Goal: Navigation & Orientation: Find specific page/section

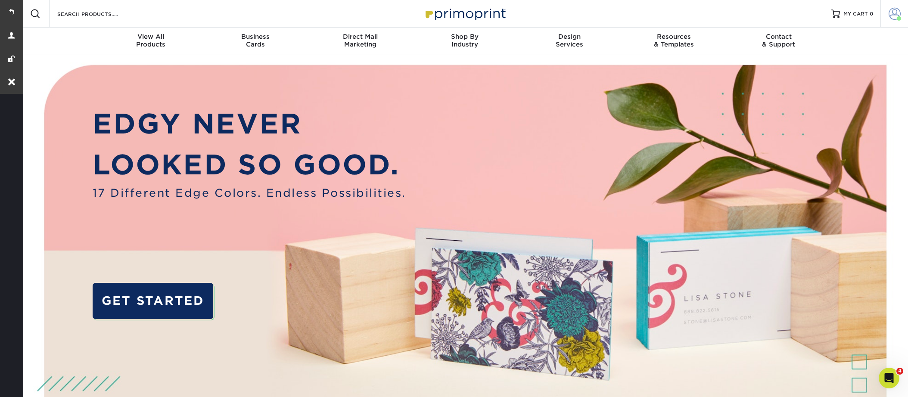
click at [898, 10] on span at bounding box center [894, 14] width 12 height 12
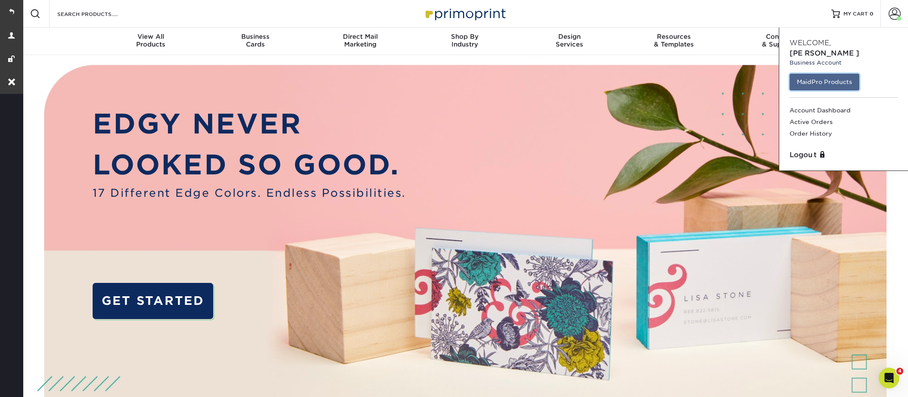
click at [813, 74] on link "MaidPro Products" at bounding box center [824, 82] width 70 height 16
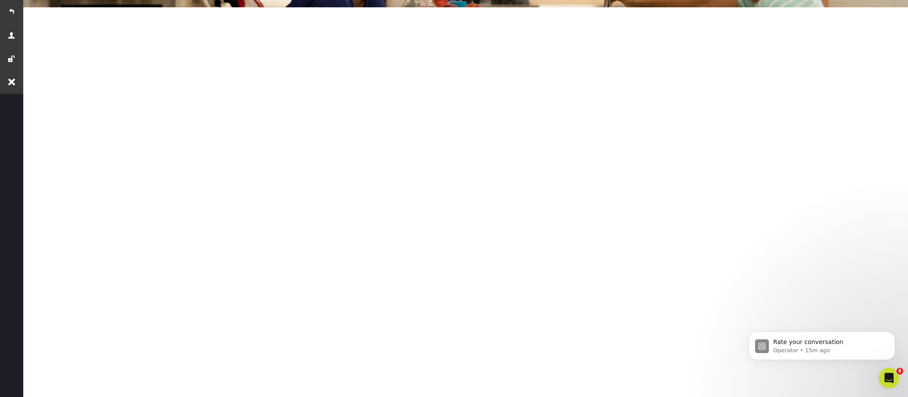
scroll to position [161, 0]
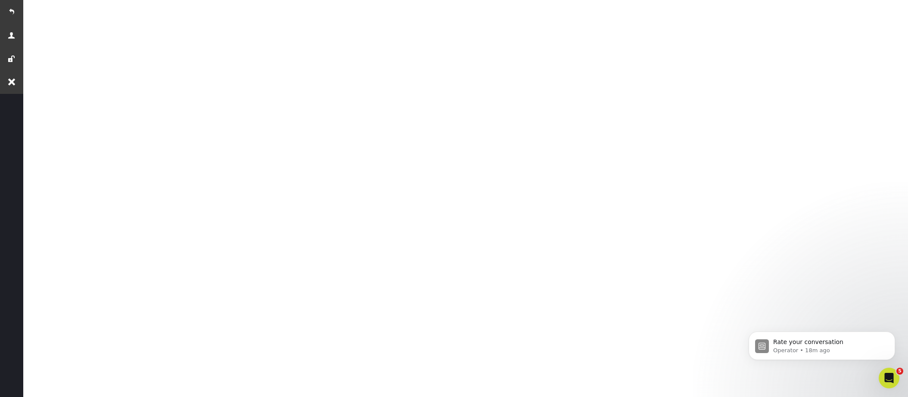
scroll to position [161, 0]
